Goal: Check status

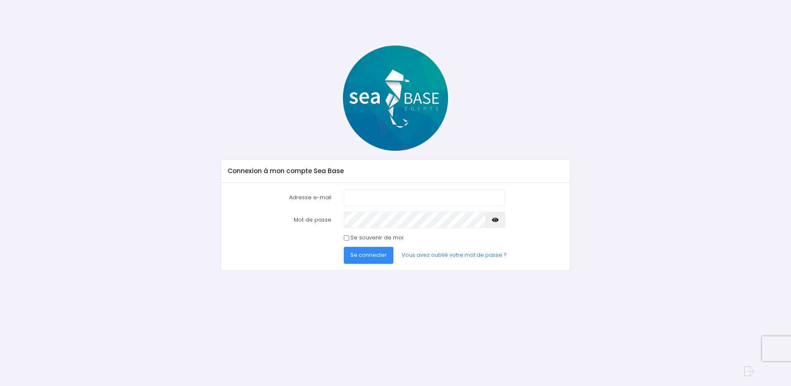
type input "[EMAIL_ADDRESS][DOMAIN_NAME]"
click at [373, 255] on span "Se connecter" at bounding box center [368, 255] width 36 height 8
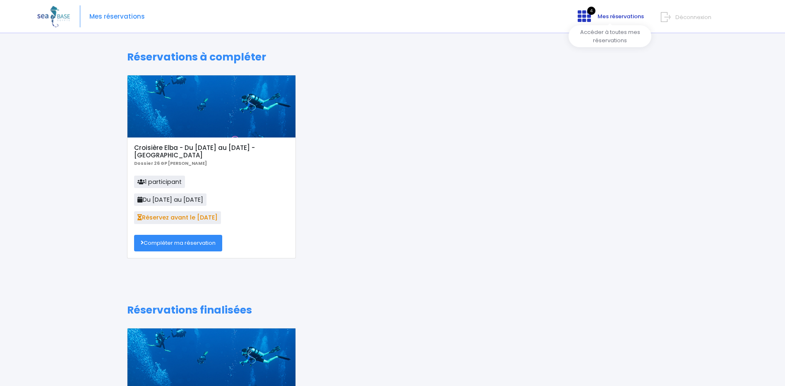
click at [604, 16] on span "Mes réservations" at bounding box center [621, 16] width 46 height 8
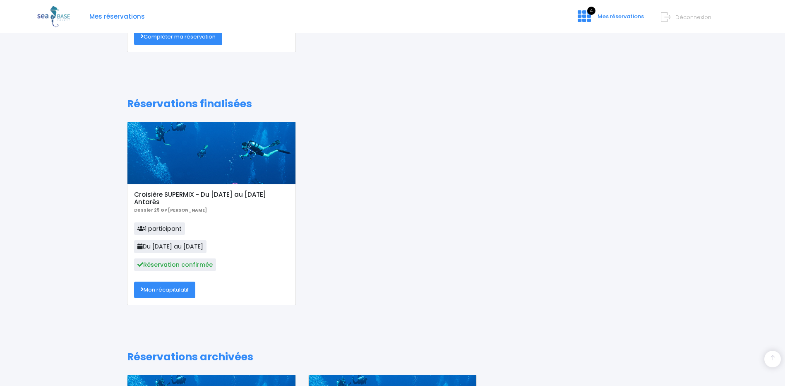
scroll to position [207, 0]
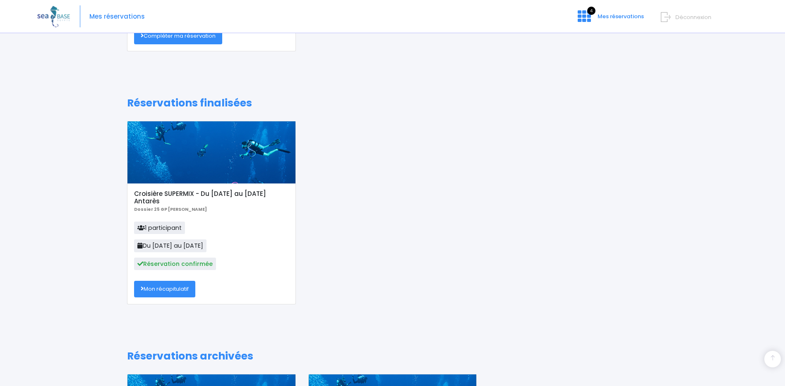
click at [169, 290] on link "Mon récapitulatif" at bounding box center [164, 289] width 61 height 17
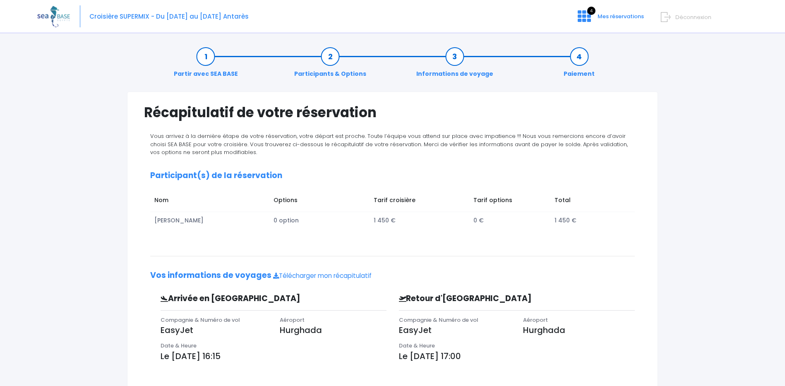
drag, startPoint x: 38, startPoint y: 82, endPoint x: 97, endPoint y: 83, distance: 59.2
click at [41, 82] on div "Partir avec SEA BASE Participants & Options Informations de voyage Paiement Réc…" at bounding box center [392, 257] width 711 height 439
